Goal: Check status: Check status

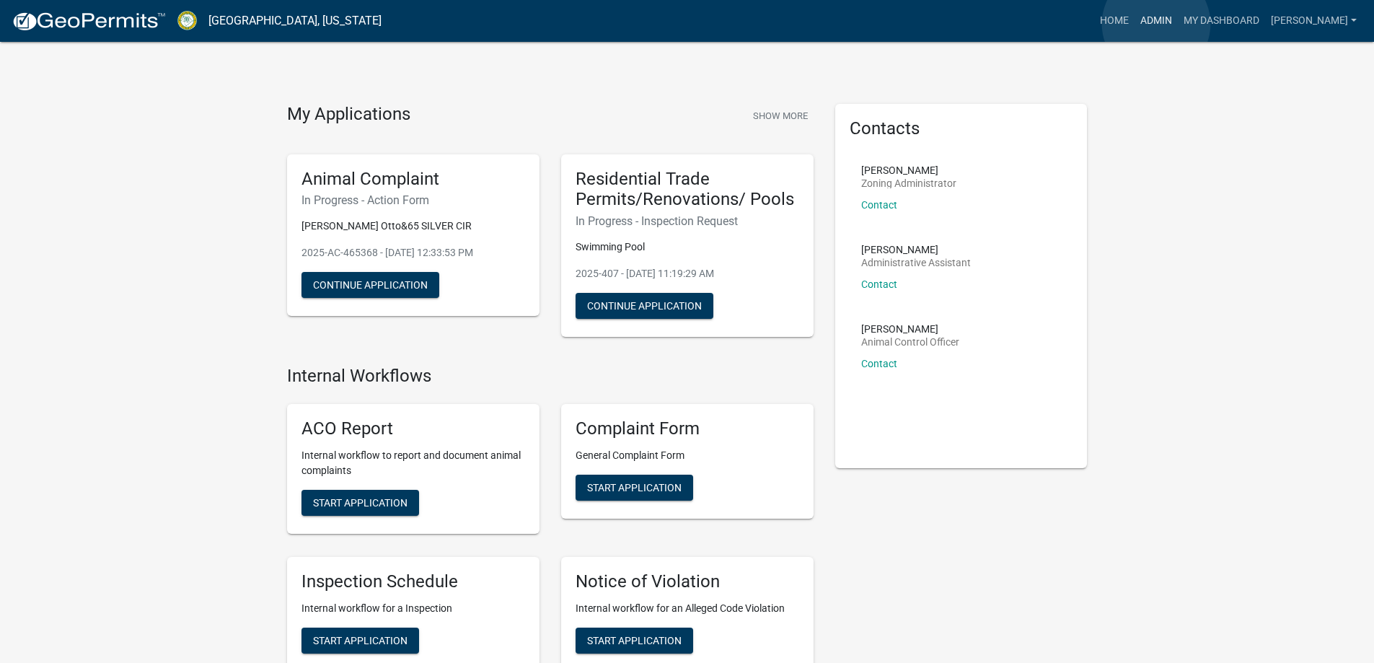
click at [1156, 24] on link "Admin" at bounding box center [1156, 20] width 43 height 27
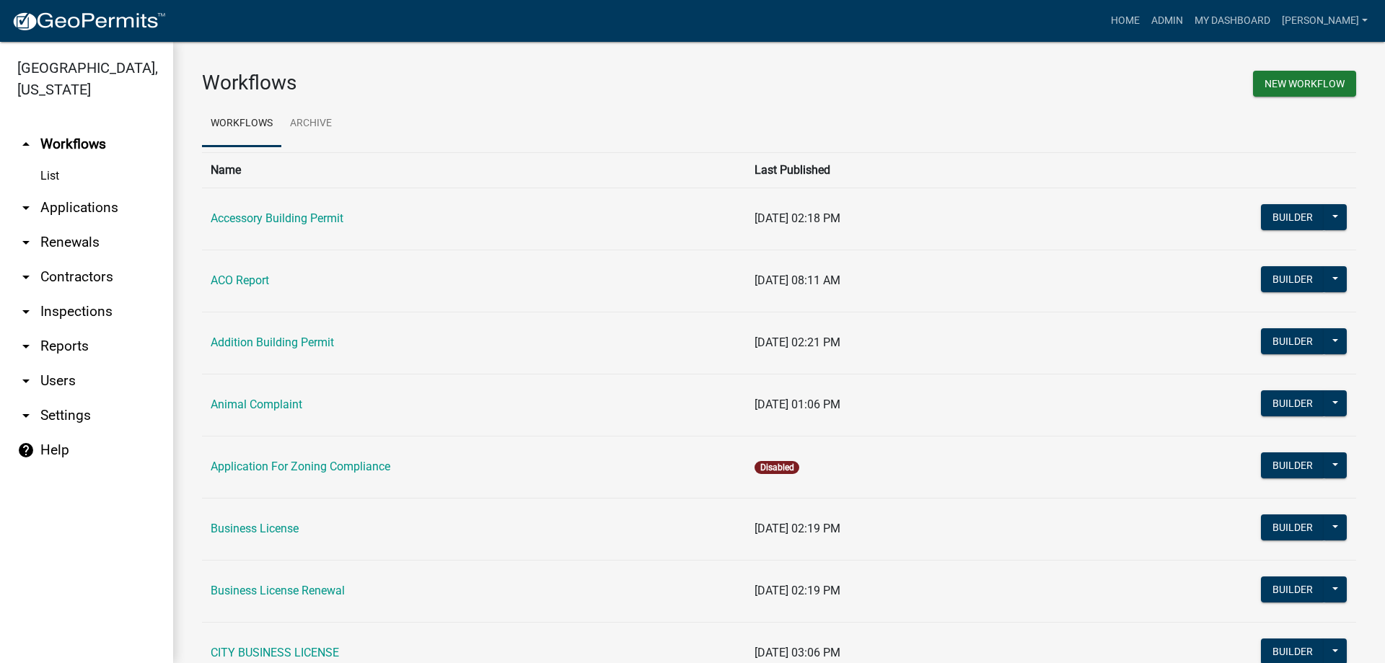
click at [89, 211] on link "arrow_drop_down Applications" at bounding box center [86, 207] width 173 height 35
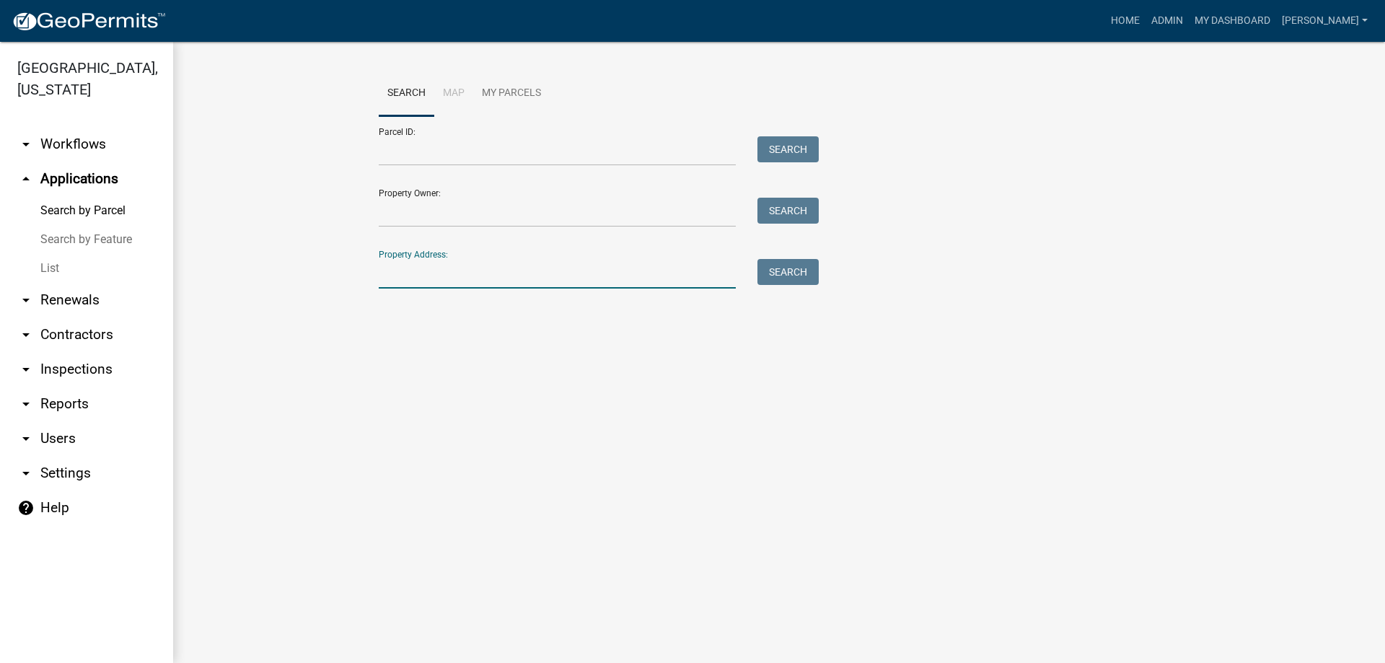
click at [409, 277] on input "Property Address:" at bounding box center [557, 274] width 357 height 30
drag, startPoint x: 409, startPoint y: 277, endPoint x: 367, endPoint y: 273, distance: 42.1
click at [367, 273] on wm-workflow-application-search-view "Search Map My Parcels Parcel ID: Search Property Owner: Search Property Address…" at bounding box center [779, 186] width 1154 height 231
type input "2954"
click at [788, 269] on button "Search" at bounding box center [787, 272] width 61 height 26
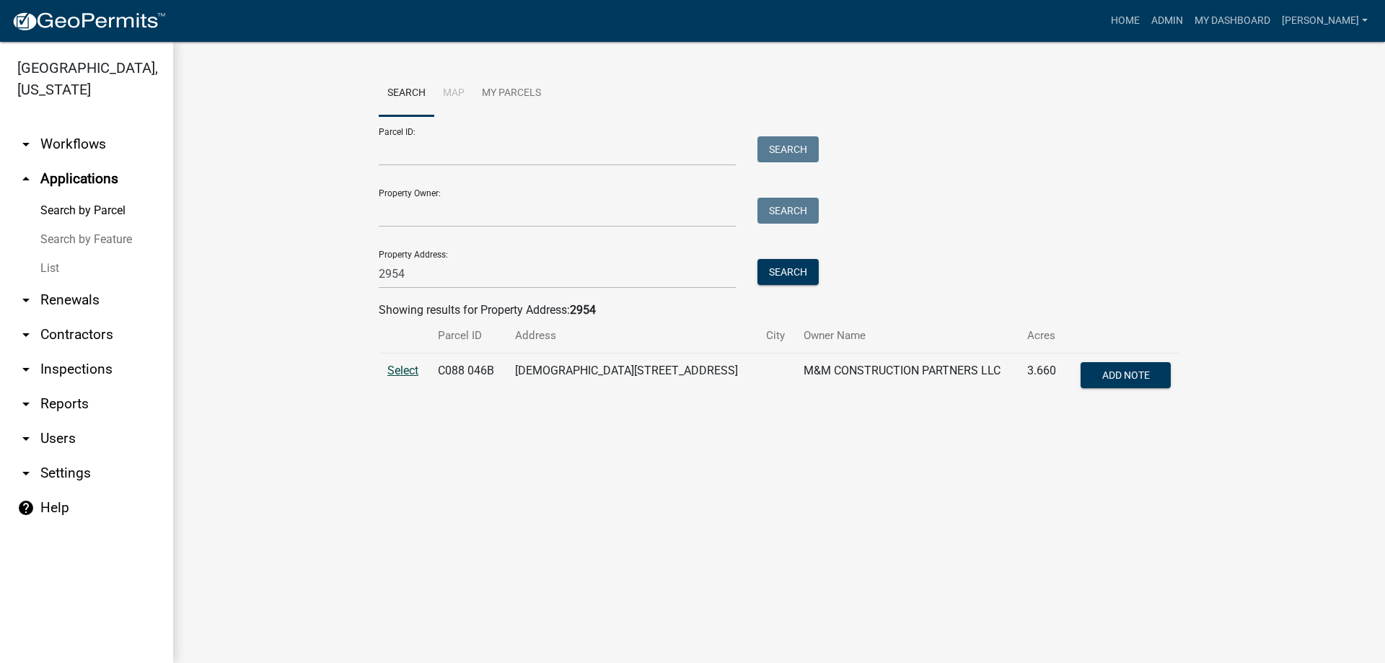
click at [405, 369] on span "Select" at bounding box center [402, 371] width 31 height 14
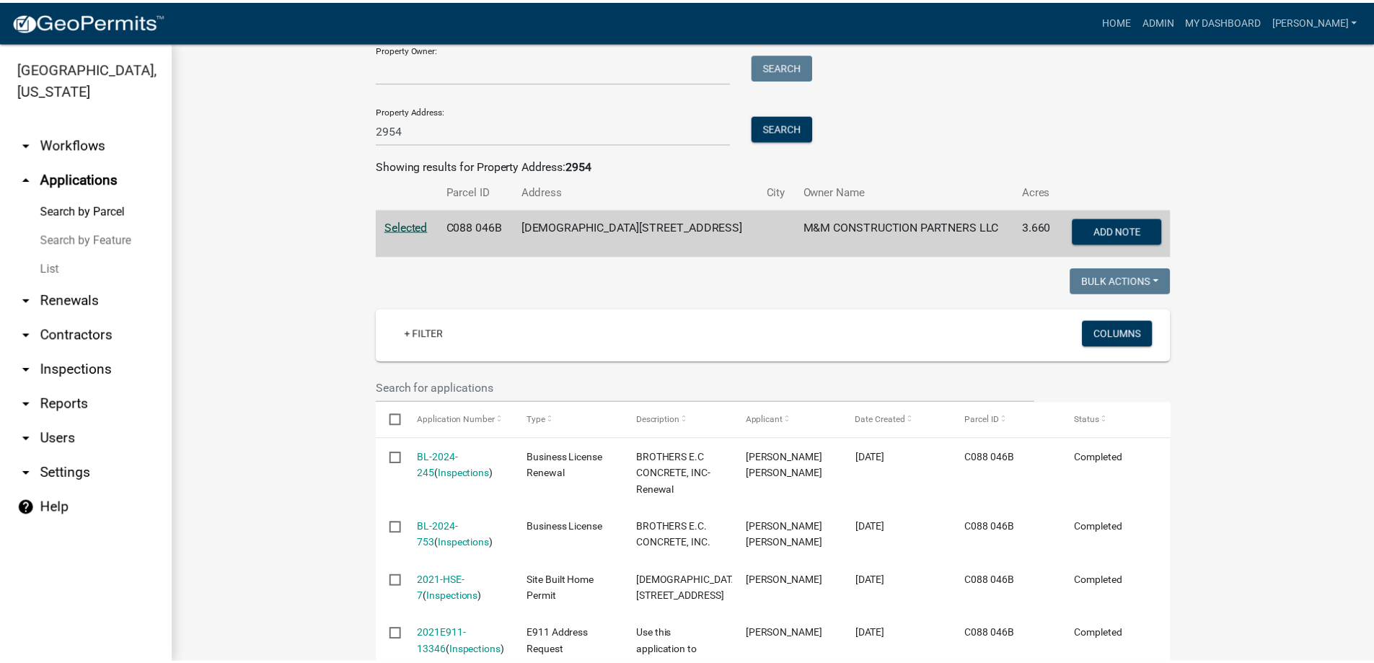
scroll to position [216, 0]
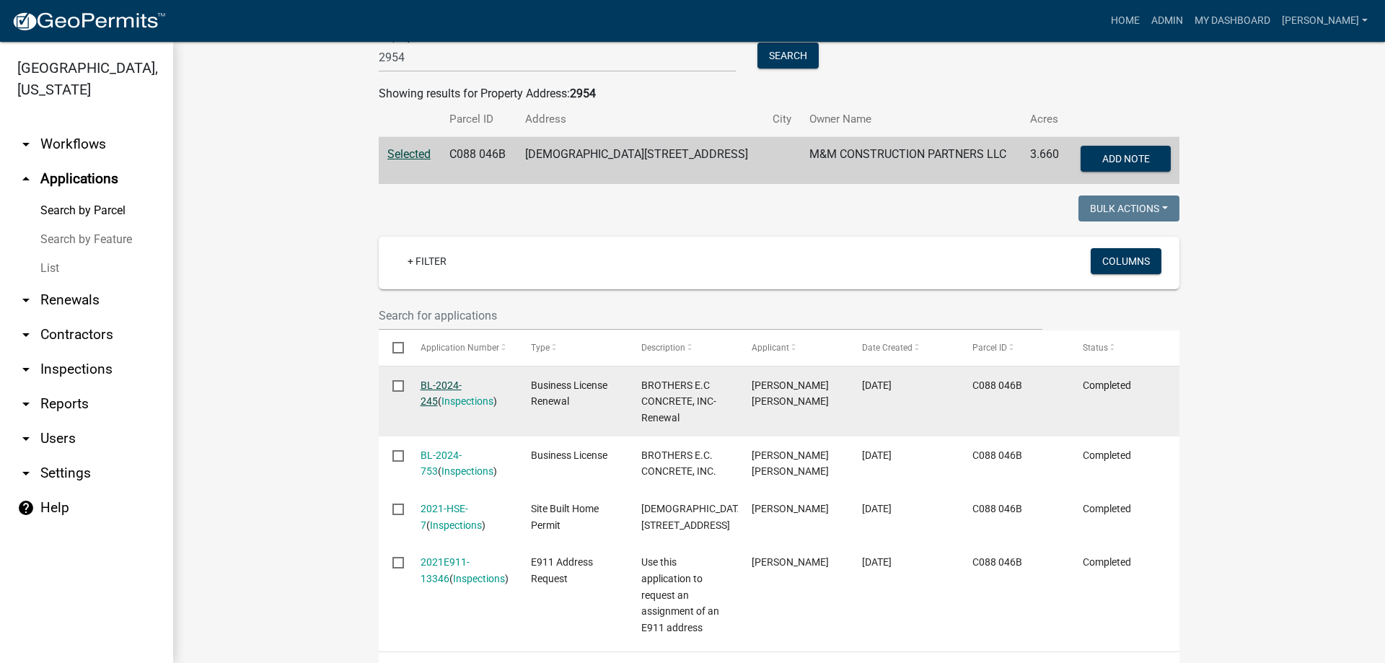
click at [433, 381] on link "BL-2024-245" at bounding box center [441, 393] width 41 height 28
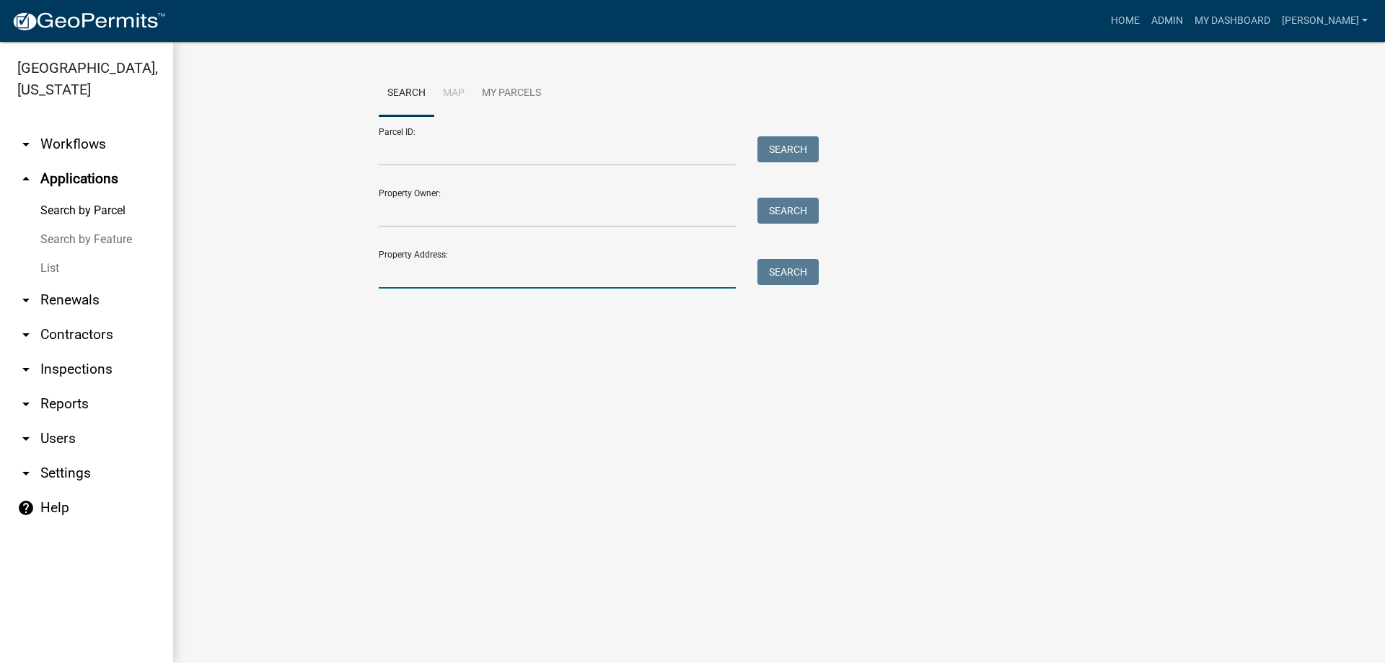
click at [457, 272] on input "Property Address:" at bounding box center [557, 274] width 357 height 30
type input "2954"
click at [770, 275] on button "Search" at bounding box center [787, 272] width 61 height 26
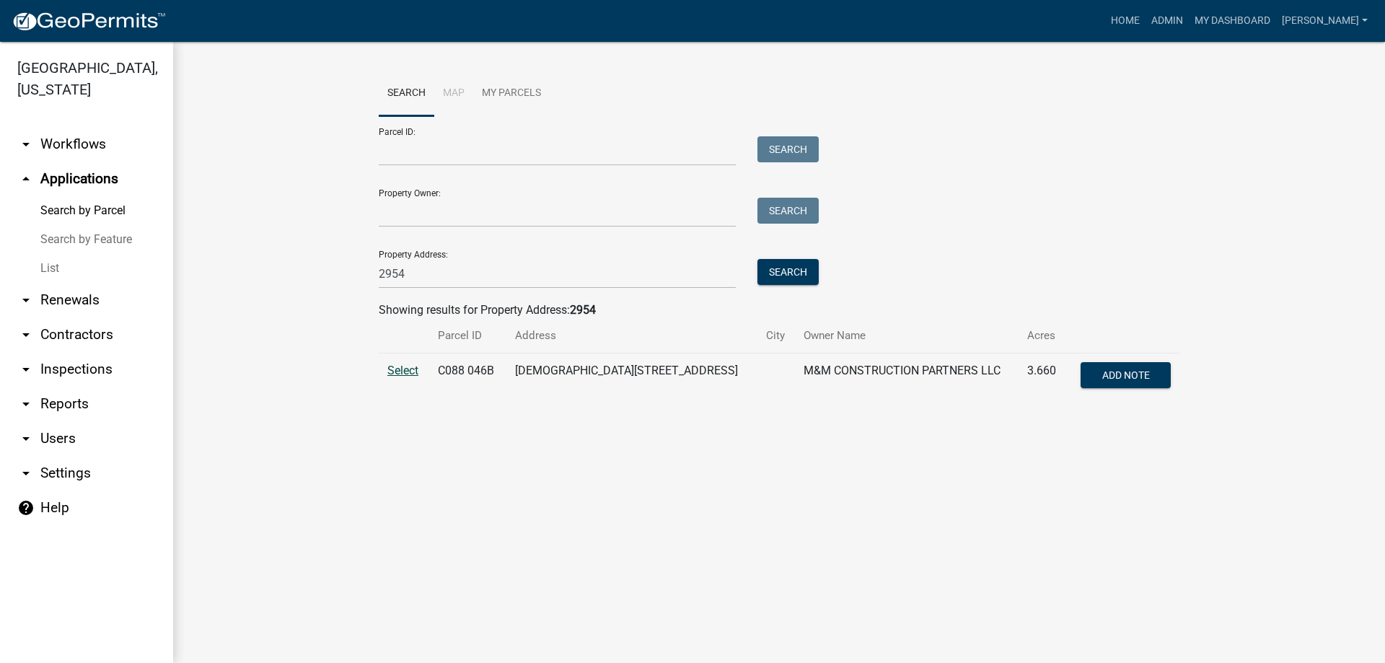
click at [406, 377] on span "Select" at bounding box center [402, 371] width 31 height 14
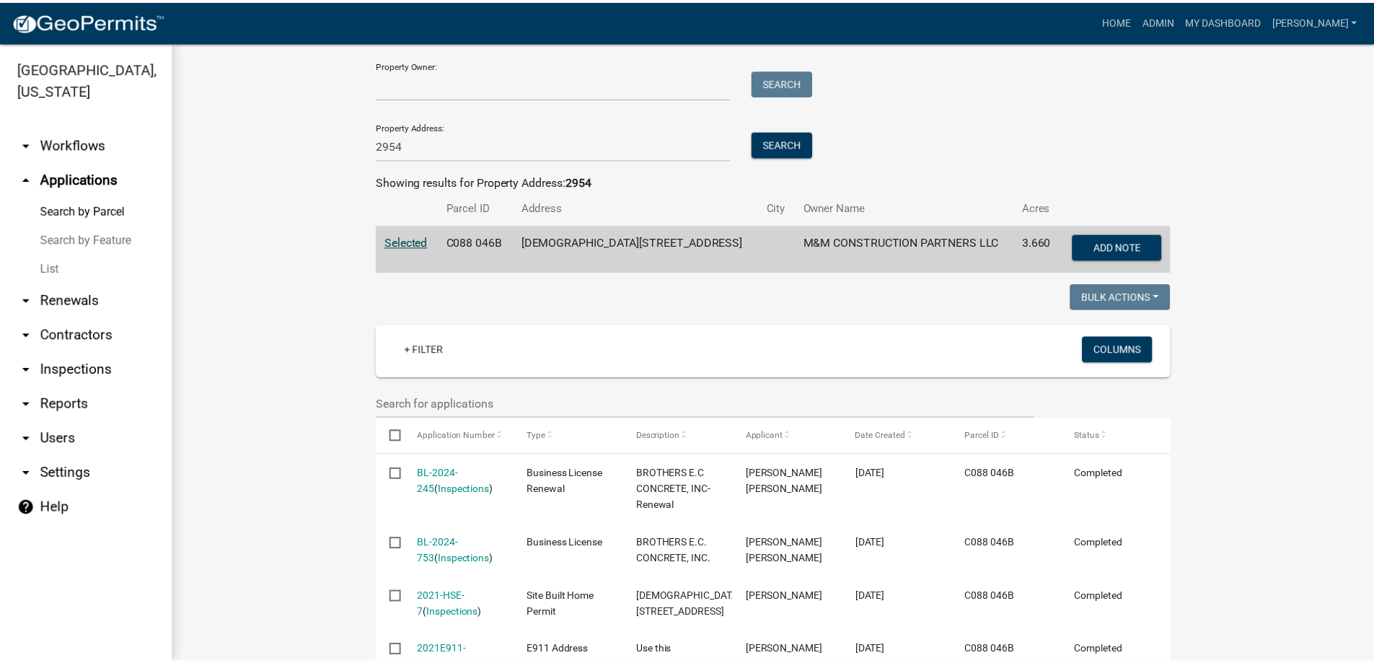
scroll to position [216, 0]
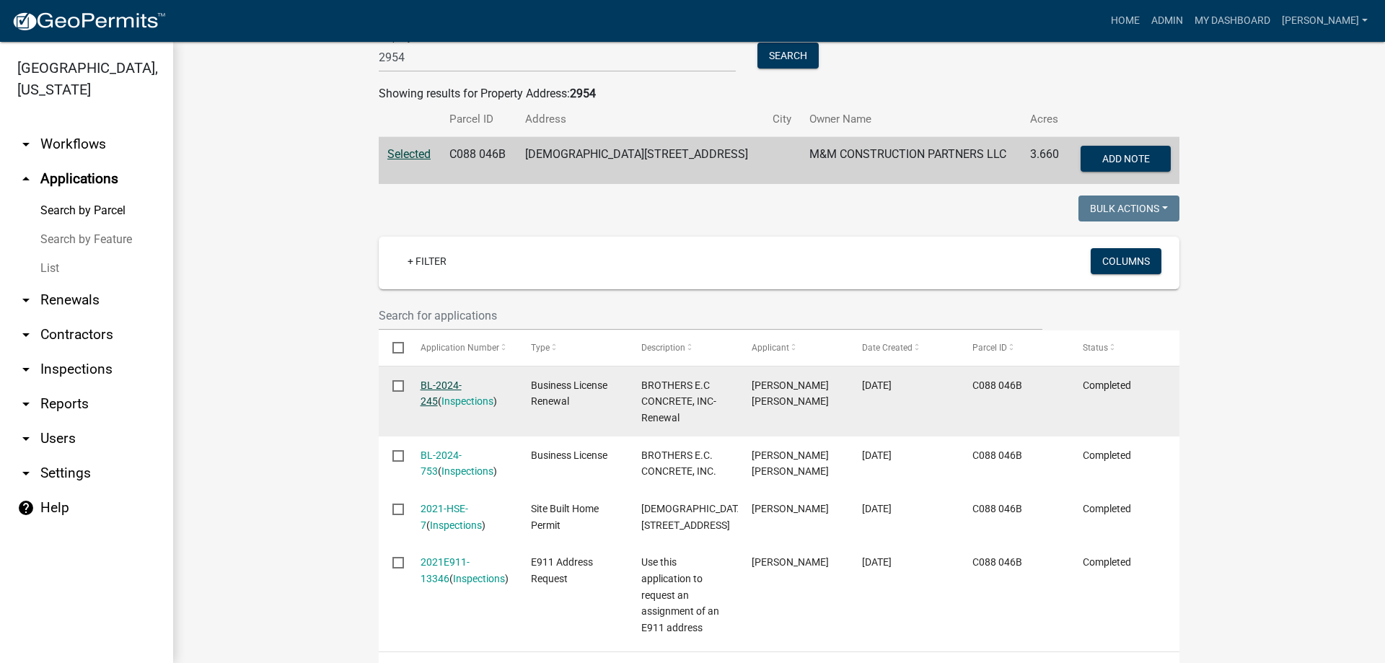
click at [443, 387] on link "BL-2024-245" at bounding box center [441, 393] width 41 height 28
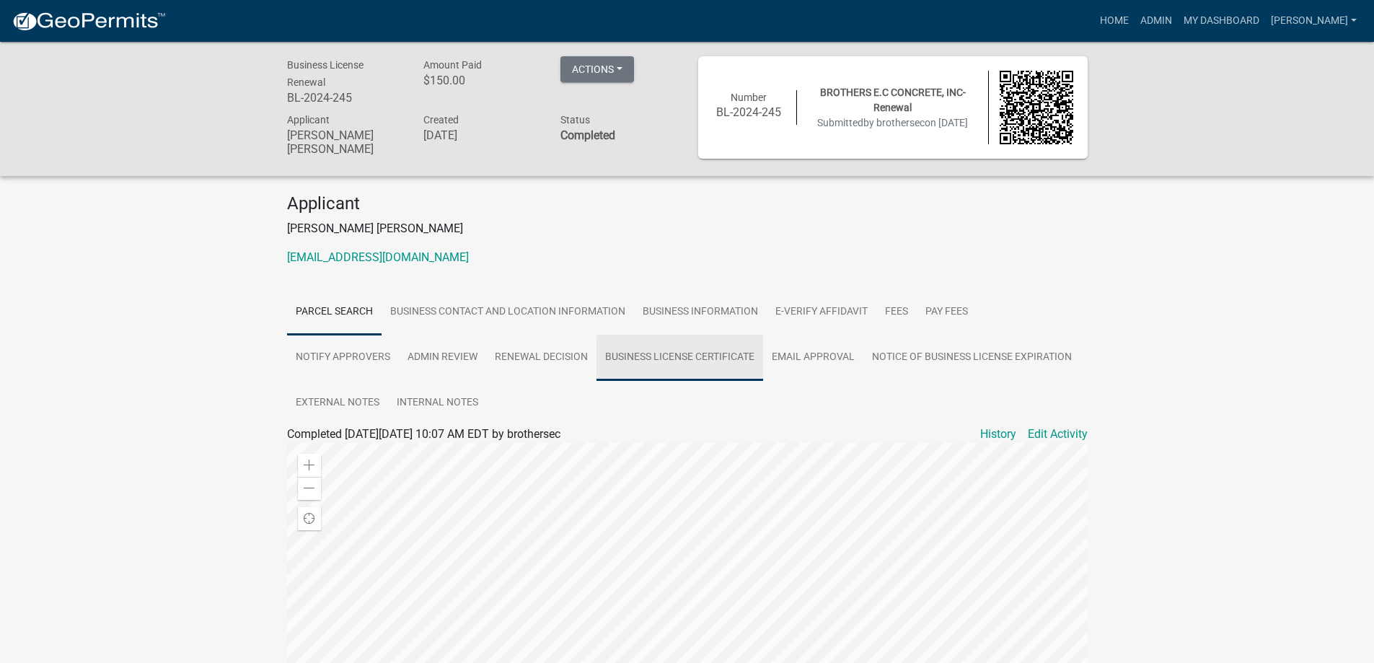
click at [735, 366] on link "Business License Certificate" at bounding box center [680, 358] width 167 height 46
click at [395, 448] on link "Business License Certificate" at bounding box center [358, 451] width 142 height 14
